Goal: Use online tool/utility: Utilize a website feature to perform a specific function

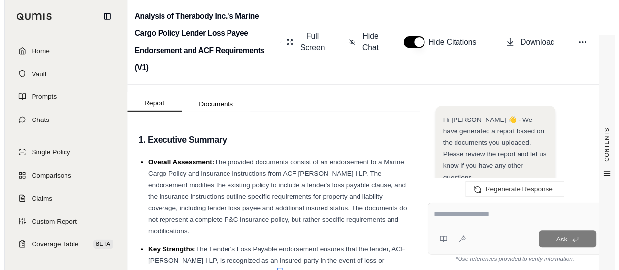
scroll to position [2686, 0]
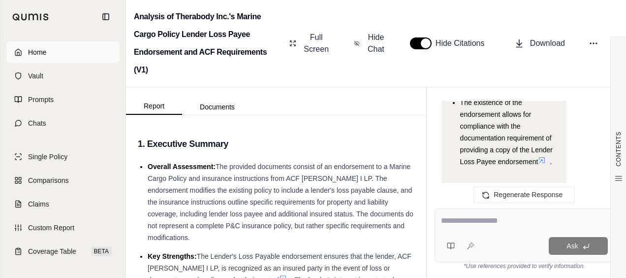
drag, startPoint x: 74, startPoint y: 39, endPoint x: 70, endPoint y: 45, distance: 6.7
click at [73, 39] on div "Home Vault Prompts Chats Single Policy Comparisons Claims Custom Report Coverag…" at bounding box center [62, 155] width 125 height 244
click at [70, 45] on link "Home" at bounding box center [62, 52] width 113 height 22
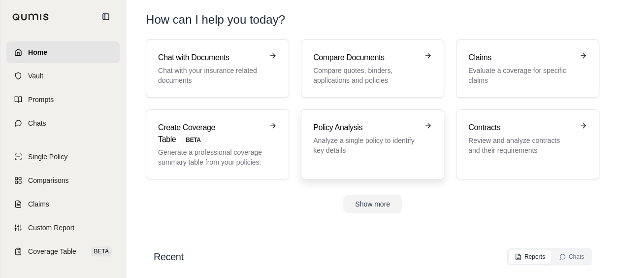
click at [336, 122] on h3 "Policy Analysis" at bounding box center [365, 128] width 105 height 12
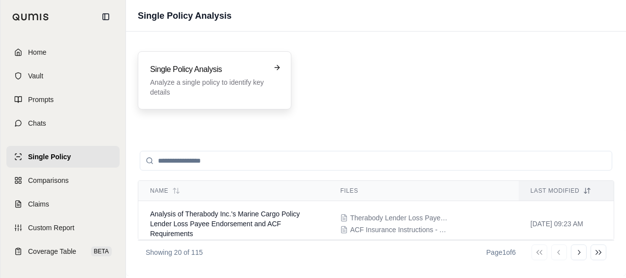
click at [264, 84] on p "Analyze a single policy to identify key details" at bounding box center [207, 87] width 115 height 20
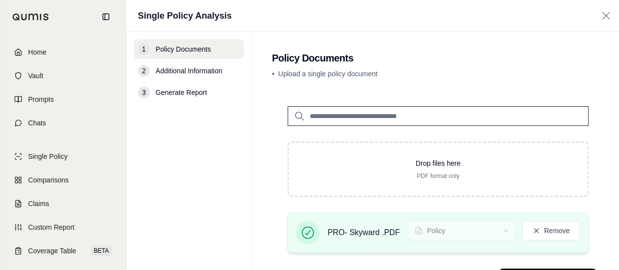
scroll to position [45, 0]
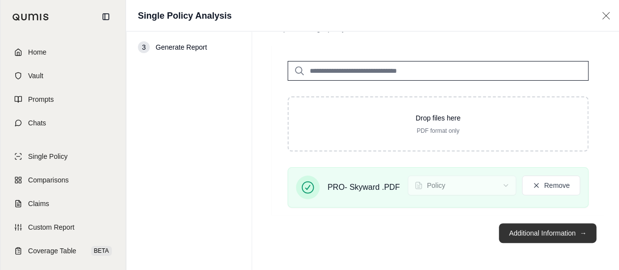
click at [536, 233] on button "Additional Information →" at bounding box center [547, 234] width 97 height 20
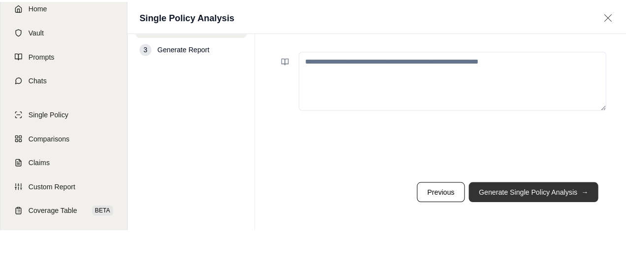
scroll to position [0, 0]
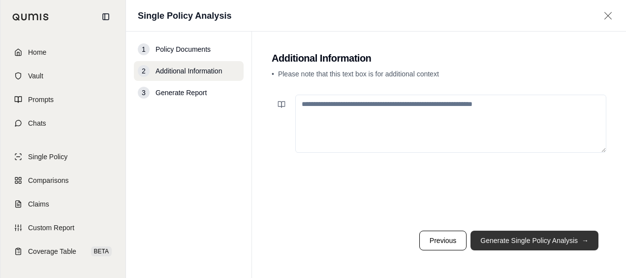
click at [537, 233] on button "Generate Single Policy Analysis →" at bounding box center [535, 240] width 128 height 20
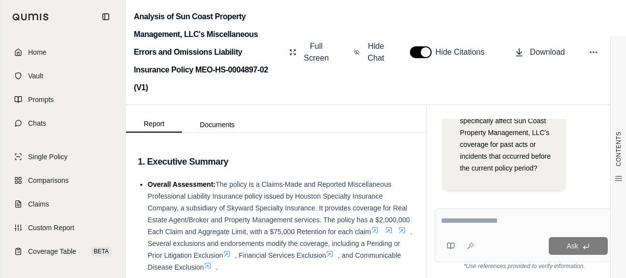
click at [490, 216] on textarea at bounding box center [524, 221] width 167 height 12
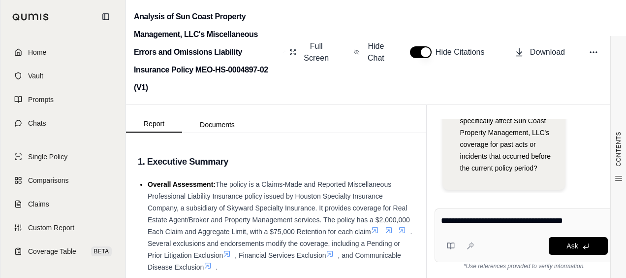
type textarea "**********"
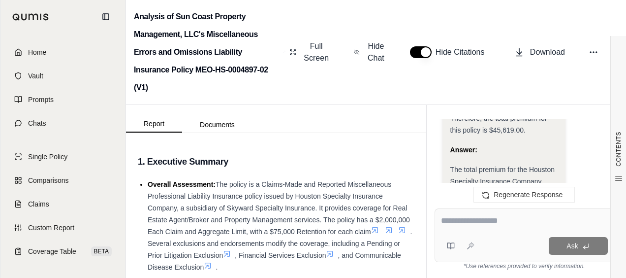
scroll to position [783, 0]
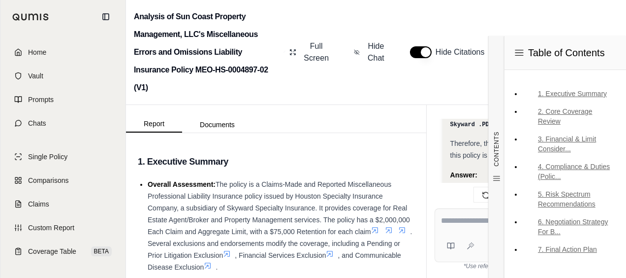
click at [485, 227] on div at bounding box center [524, 222] width 167 height 15
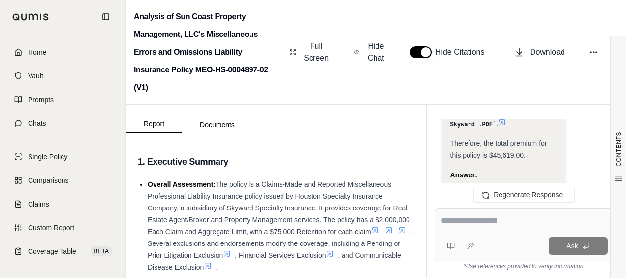
click at [491, 223] on textarea at bounding box center [524, 221] width 167 height 12
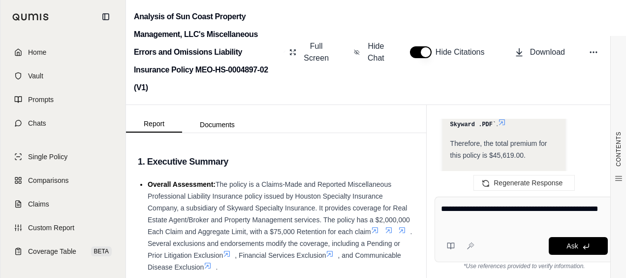
type textarea "**********"
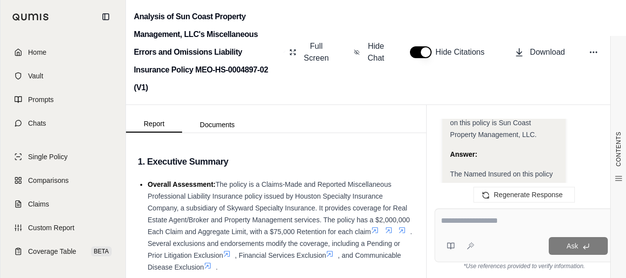
scroll to position [2105, 0]
